Goal: Transaction & Acquisition: Register for event/course

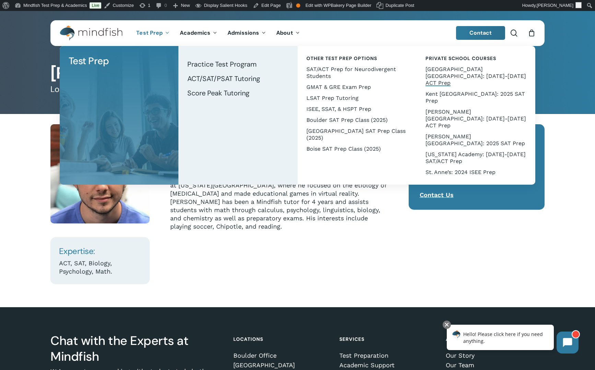
click at [456, 69] on span "[GEOGRAPHIC_DATA] [GEOGRAPHIC_DATA]: [DATE]-[DATE] ACT Prep" at bounding box center [476, 76] width 101 height 20
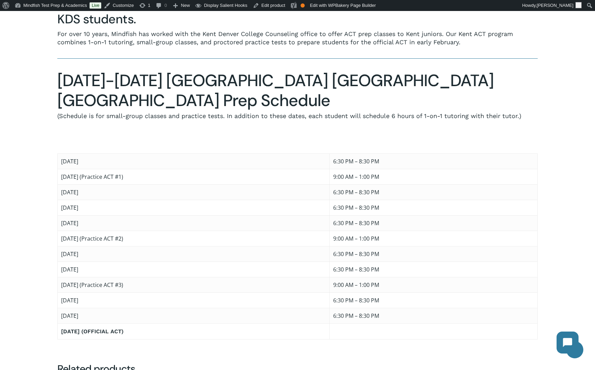
scroll to position [359, 0]
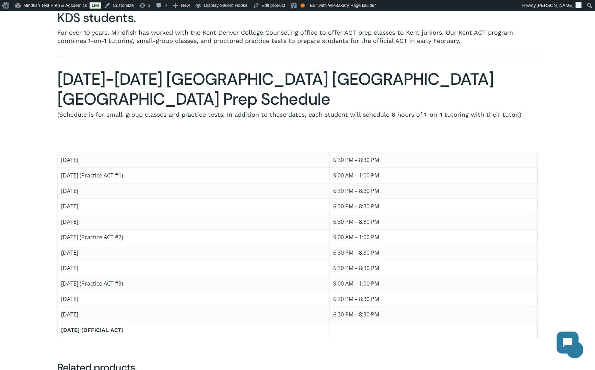
click at [462, 307] on td "6:30 PM – 8:30 PM" at bounding box center [434, 314] width 208 height 15
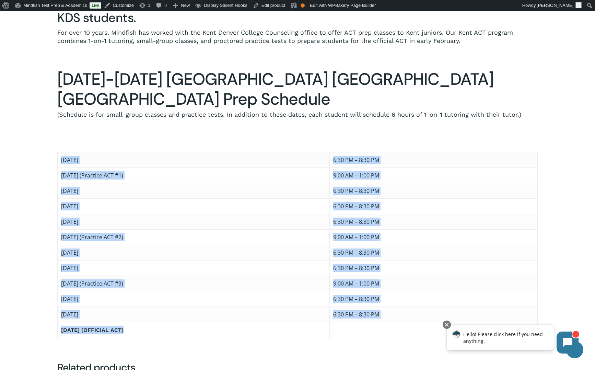
drag, startPoint x: 454, startPoint y: 301, endPoint x: 61, endPoint y: 127, distance: 429.5
click at [61, 152] on tbody "Wednesday, December 4 6:30 PM – 8:30 PM Saturday, December 7 (Practice ACT #1) …" at bounding box center [298, 245] width 480 height 186
copy tbody "Wednesday, December 4 6:30 PM – 8:30 PM Saturday, December 7 (Practice ACT #1) …"
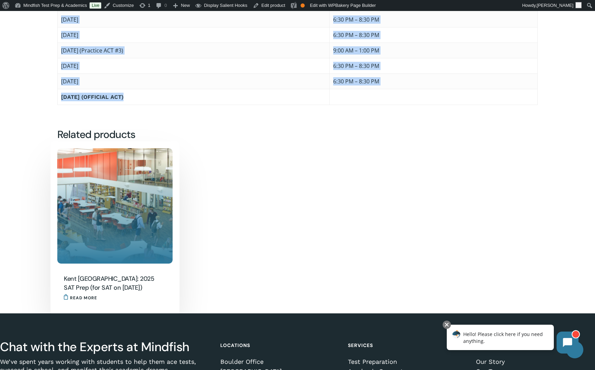
click at [124, 216] on img "Kent Denver: 2025 SAT Prep (for SAT on March 8)" at bounding box center [114, 205] width 115 height 115
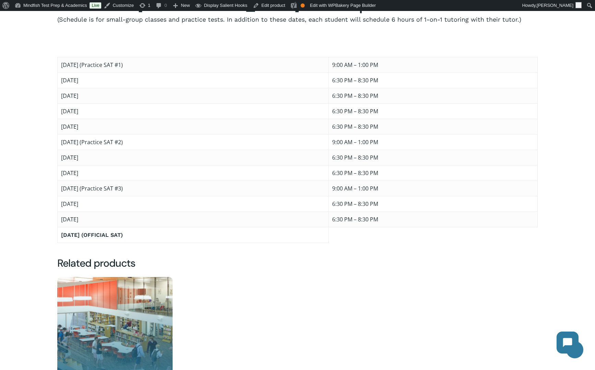
scroll to position [393, 0]
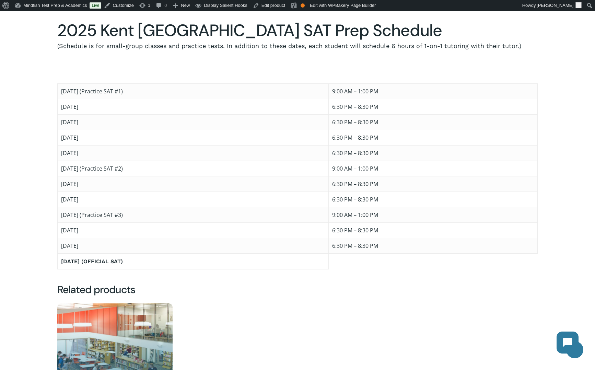
click at [162, 253] on td "[DATE] (OFFICIAL SAT)" at bounding box center [193, 261] width 271 height 16
drag, startPoint x: 147, startPoint y: 245, endPoint x: 60, endPoint y: 80, distance: 186.0
click at [60, 83] on tbody "[DATE] (Practice SAT #1) 9:00 AM – 1:00 PM [DATE] 6:30 PM – 8:30 PM [DATE] 6:30…" at bounding box center [298, 176] width 480 height 186
copy tbody "[DATE] (Practice SAT #1) 9:00 AM – 1:00 PM [DATE] 6:30 PM – 8:30 PM [DATE] 6:30…"
